Goal: Navigation & Orientation: Find specific page/section

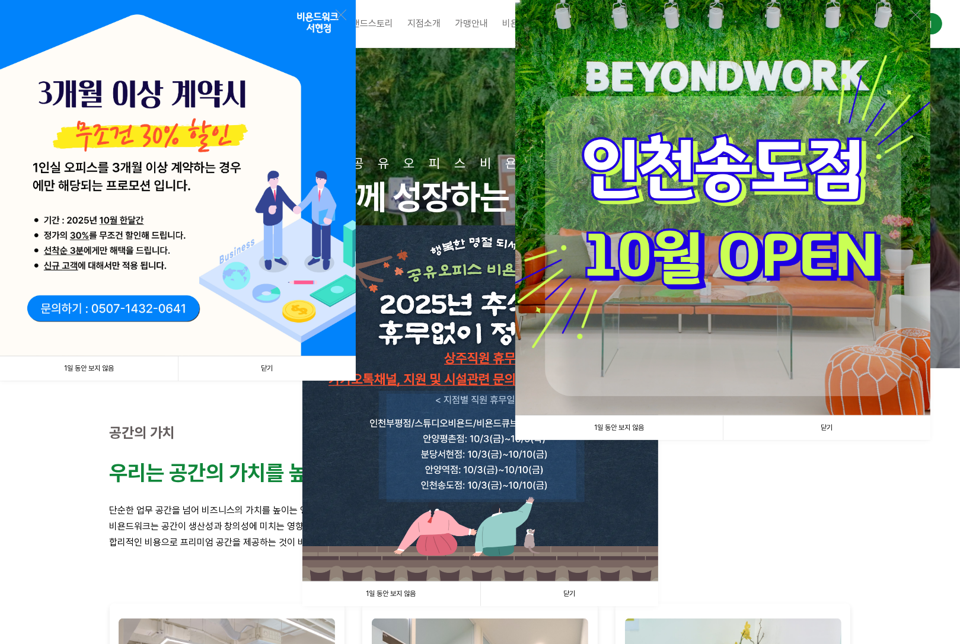
click at [827, 428] on link "닫기" at bounding box center [827, 428] width 208 height 24
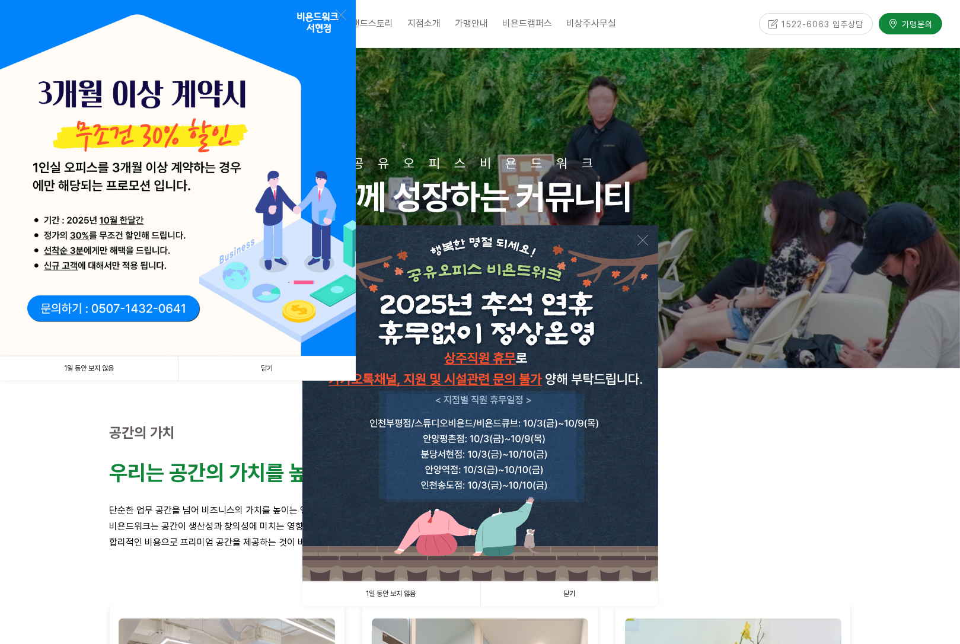
click at [275, 368] on link "닫기" at bounding box center [267, 368] width 178 height 24
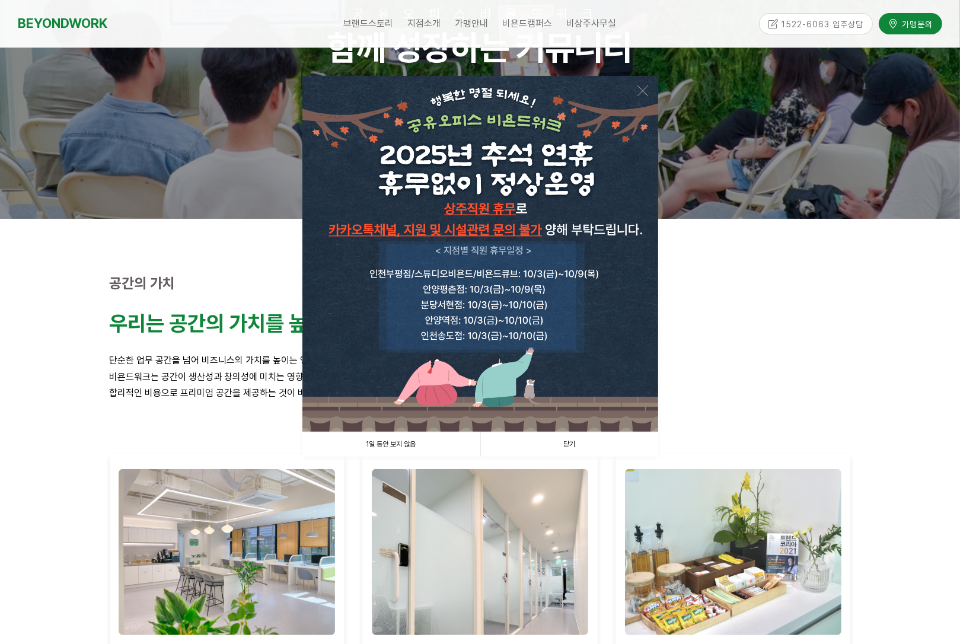
scroll to position [158, 0]
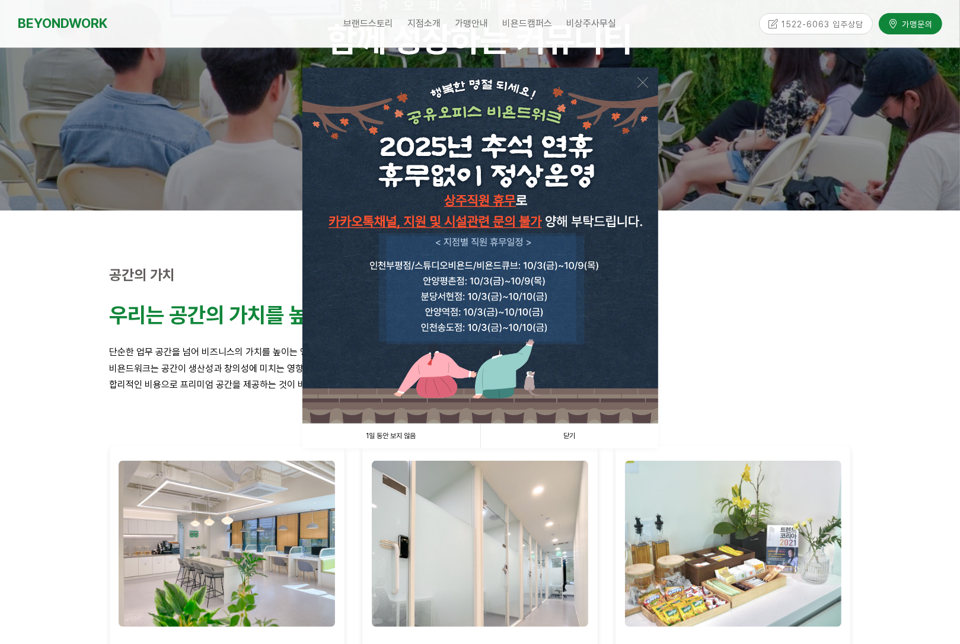
click at [569, 437] on link "닫기" at bounding box center [569, 436] width 178 height 24
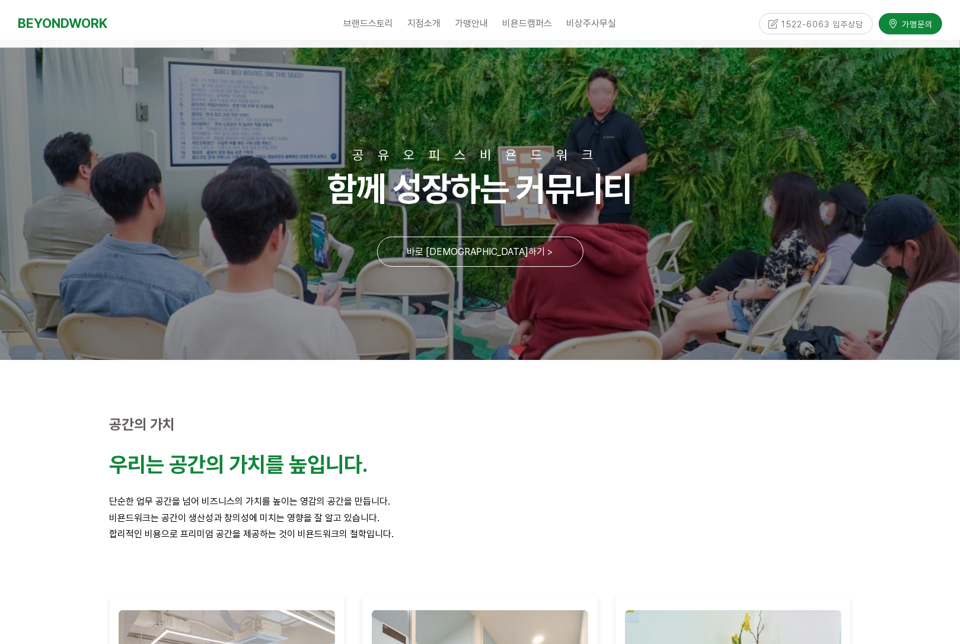
scroll to position [0, 0]
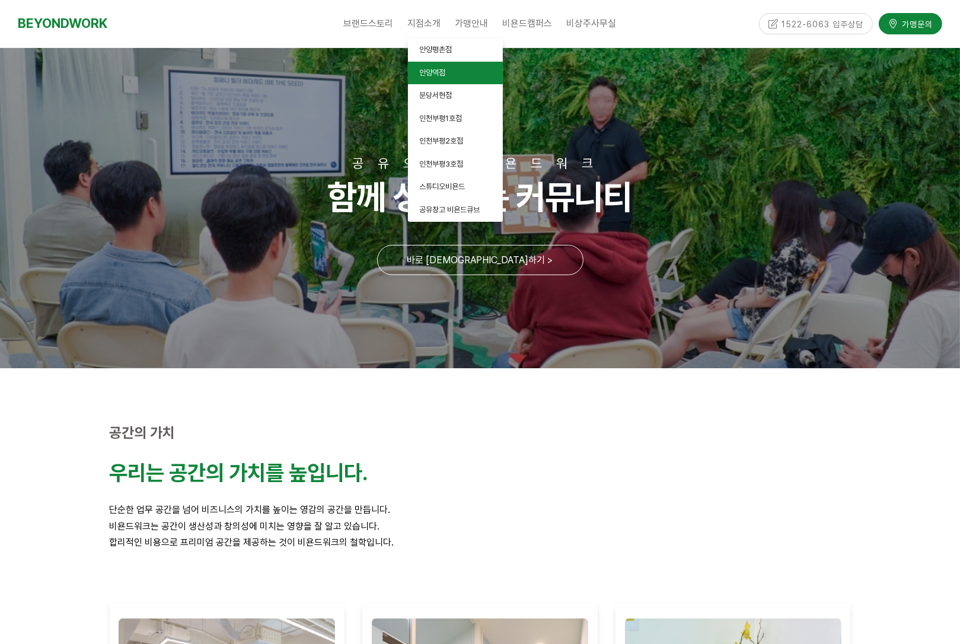
click at [433, 71] on span "안양역점" at bounding box center [433, 72] width 26 height 9
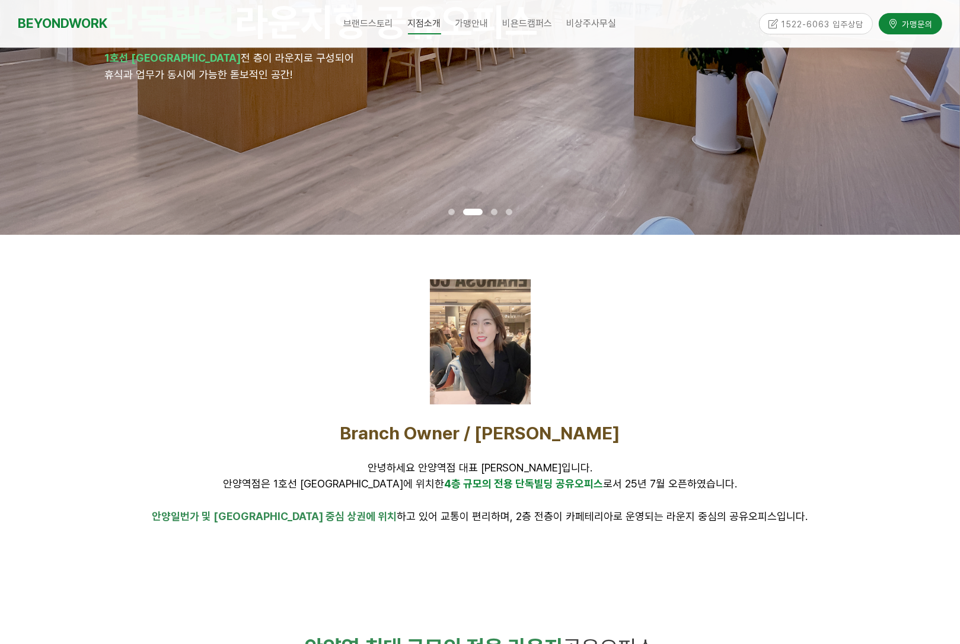
scroll to position [98, 0]
